Goal: Information Seeking & Learning: Learn about a topic

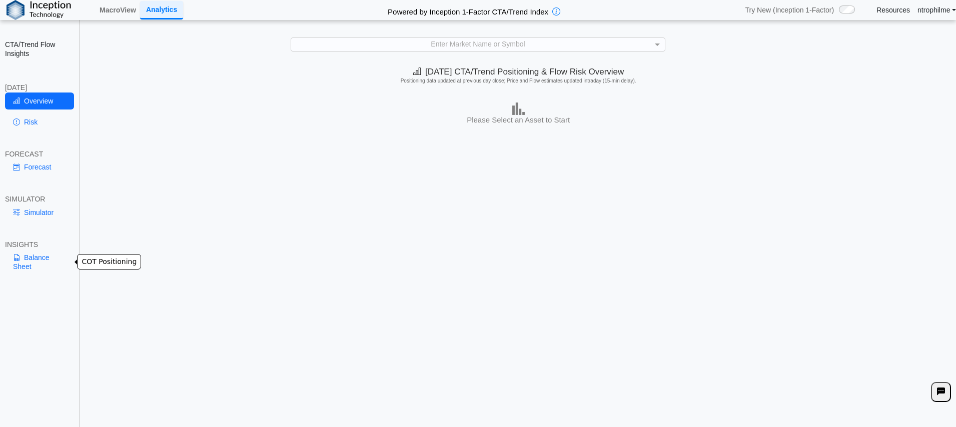
click at [30, 271] on link "Balance Sheet" at bounding box center [39, 262] width 69 height 26
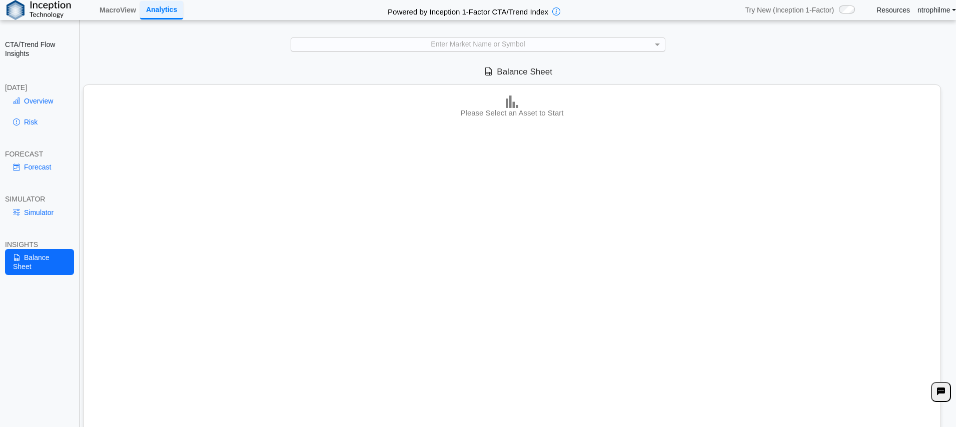
click at [506, 49] on div "Enter Market Name or Symbol" at bounding box center [477, 44] width 373 height 13
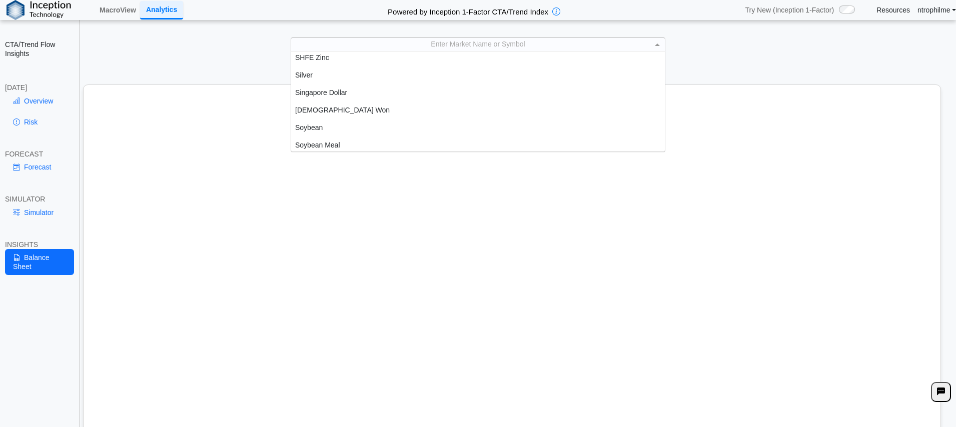
scroll to position [1808, 0]
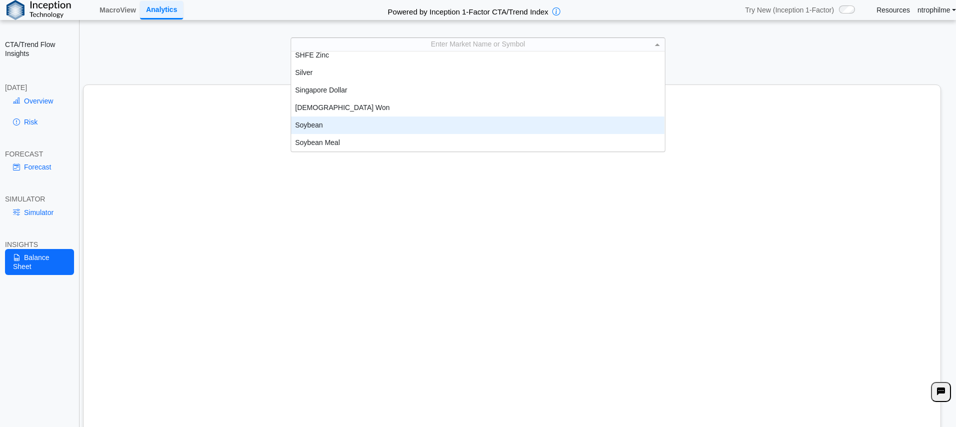
click at [361, 128] on div "Soybean" at bounding box center [477, 126] width 373 height 18
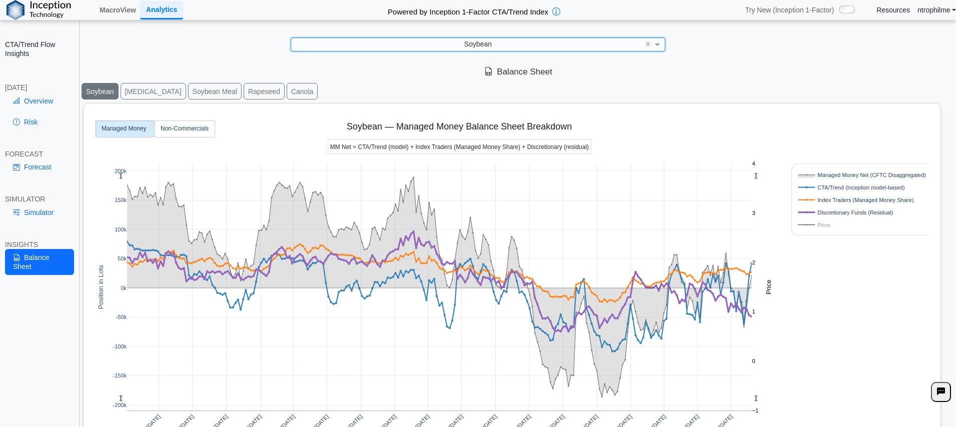
click at [816, 324] on div "[DATE] [DATE] [DATE] [DATE] [DATE] [DATE] [DATE] [DATE] [DATE] [DATE] [DATE] [D…" at bounding box center [508, 307] width 841 height 406
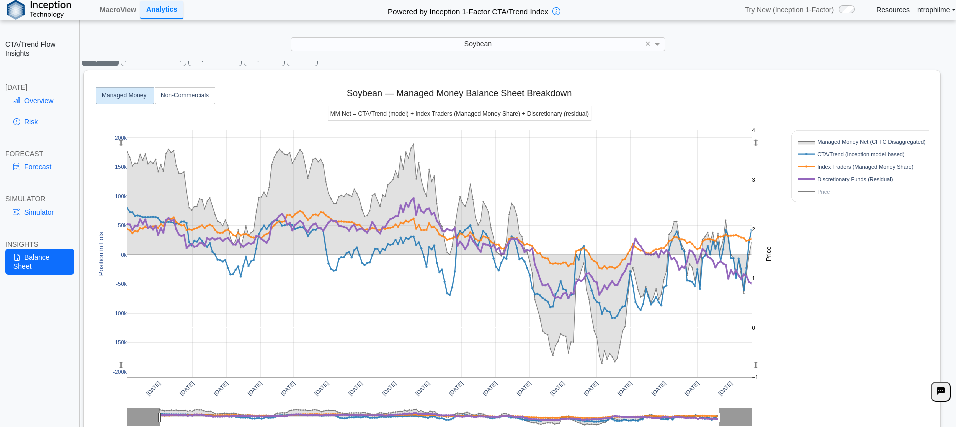
scroll to position [50, 0]
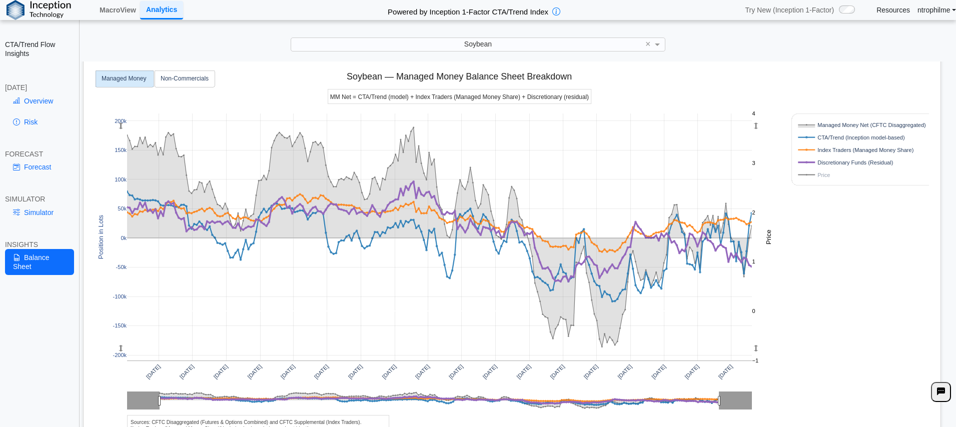
click at [815, 320] on div "[DATE] [DATE] [DATE] [DATE] [DATE] [DATE] [DATE] [DATE] [DATE] [DATE] [DATE] [D…" at bounding box center [508, 257] width 841 height 406
click at [829, 282] on div "[DATE] [DATE] [DATE] [DATE] [DATE] [DATE] [DATE] [DATE] [DATE] [DATE] [DATE] [D…" at bounding box center [508, 257] width 841 height 406
click at [811, 282] on div "[DATE] [DATE] [DATE] [DATE] [DATE] [DATE] [DATE] [DATE] [DATE] [DATE] [DATE] [D…" at bounding box center [508, 257] width 841 height 406
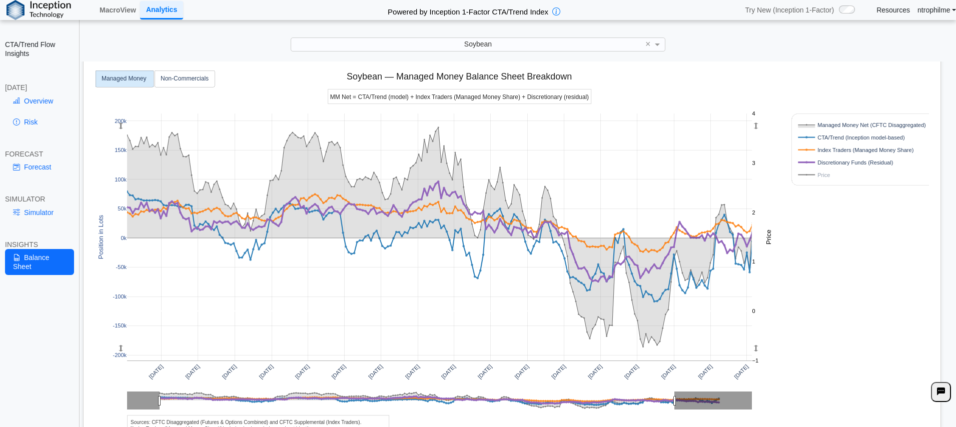
drag, startPoint x: 718, startPoint y: 403, endPoint x: 672, endPoint y: 403, distance: 45.5
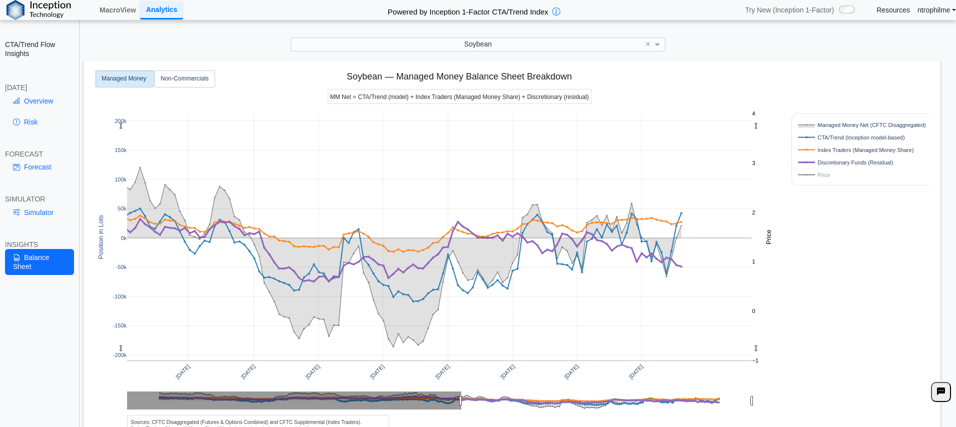
drag, startPoint x: 160, startPoint y: 404, endPoint x: 461, endPoint y: 409, distance: 301.1
click at [824, 333] on div "[DATE] [DATE] [DATE] [DATE] [DATE] [DATE] [DATE] [DATE] -200k -150k -100k -50k …" at bounding box center [508, 257] width 841 height 406
